Goal: Find contact information: Find contact information

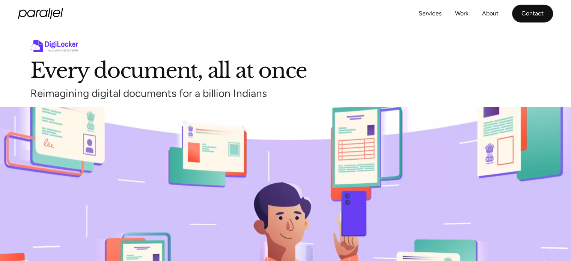
scroll to position [1, 0]
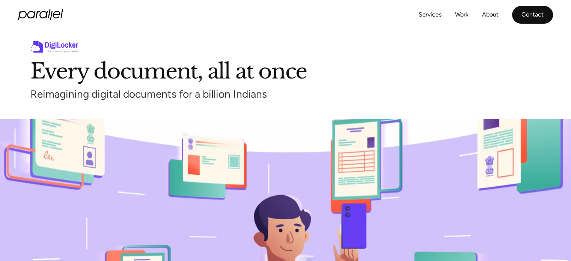
click at [544, 12] on link "Contact" at bounding box center [532, 15] width 41 height 18
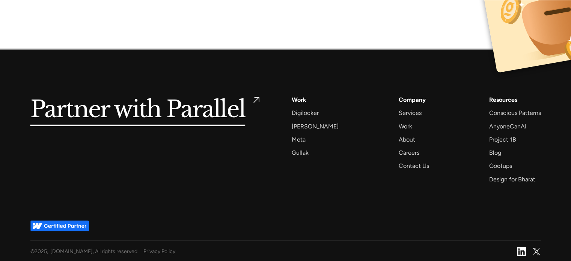
scroll to position [5012, 0]
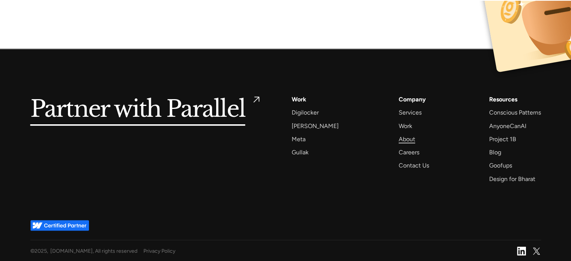
click at [399, 139] on div "About" at bounding box center [407, 139] width 17 height 10
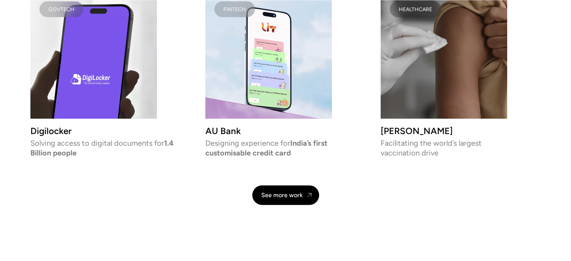
scroll to position [1832, 0]
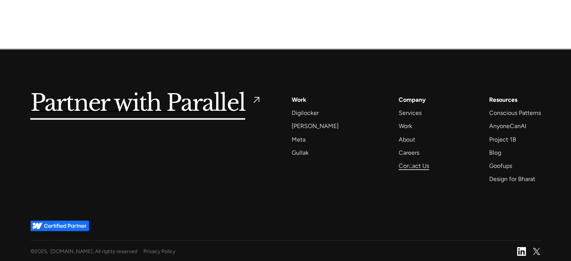
click at [411, 166] on div "Contact Us" at bounding box center [414, 166] width 30 height 10
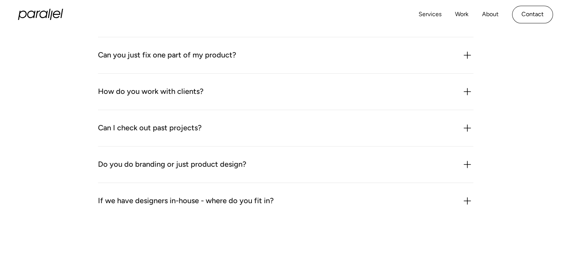
scroll to position [789, 0]
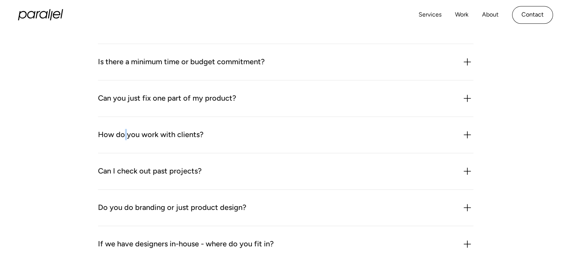
click at [126, 136] on div "How do you work with clients?" at bounding box center [151, 135] width 106 height 12
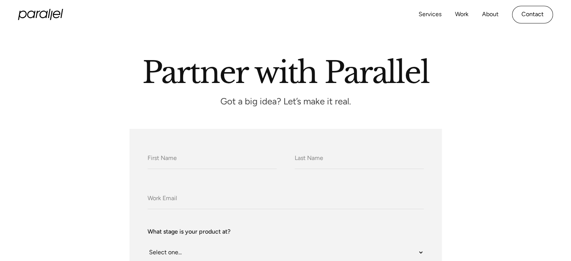
scroll to position [0, 0]
